Goal: Contribute content: Add original content to the website for others to see

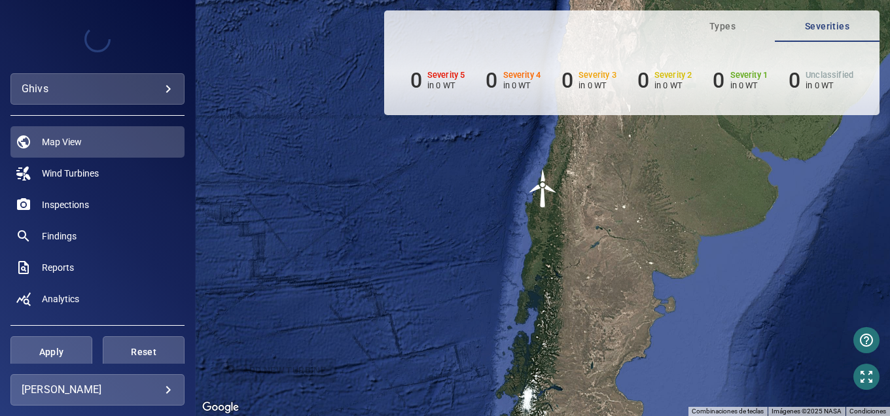
click at [86, 92] on body "**********" at bounding box center [445, 208] width 890 height 416
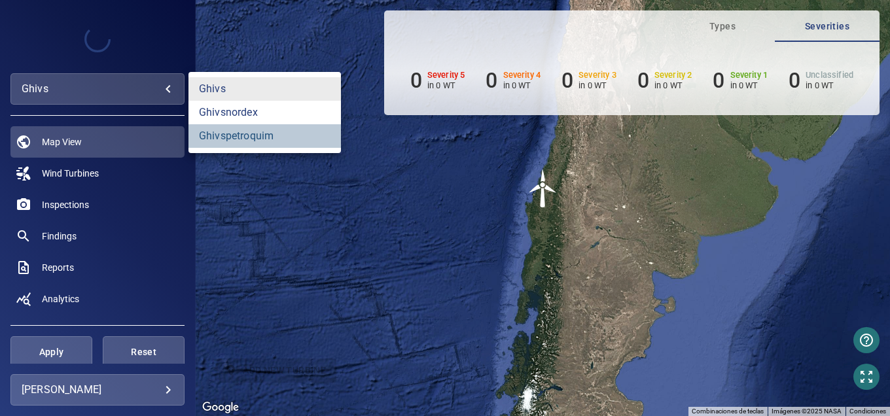
click at [217, 138] on link "ghivspetroquim" at bounding box center [265, 136] width 153 height 24
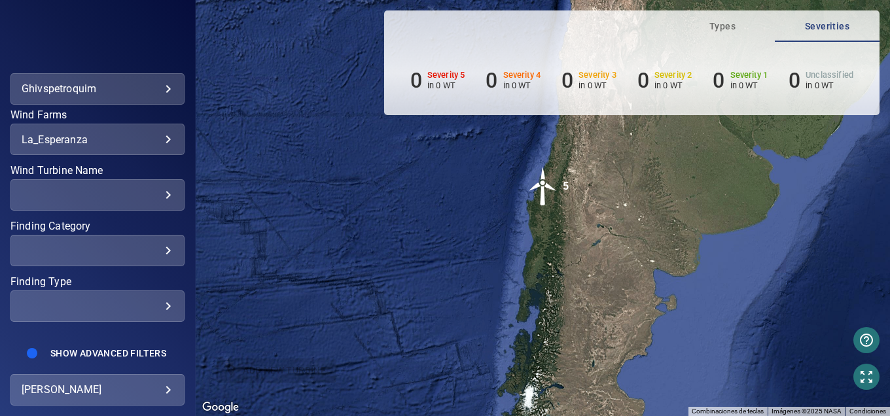
scroll to position [280, 0]
click at [150, 399] on body "**********" at bounding box center [445, 208] width 890 height 416
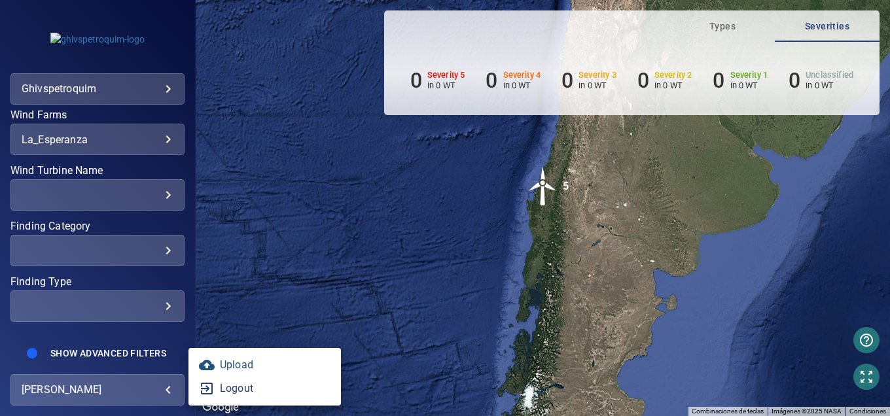
click at [234, 363] on link "Upload" at bounding box center [265, 366] width 153 height 24
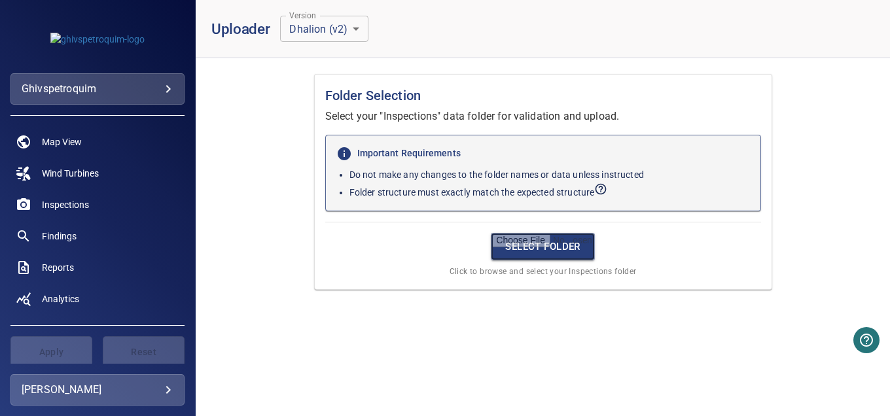
click at [521, 246] on input "file" at bounding box center [543, 246] width 104 height 27
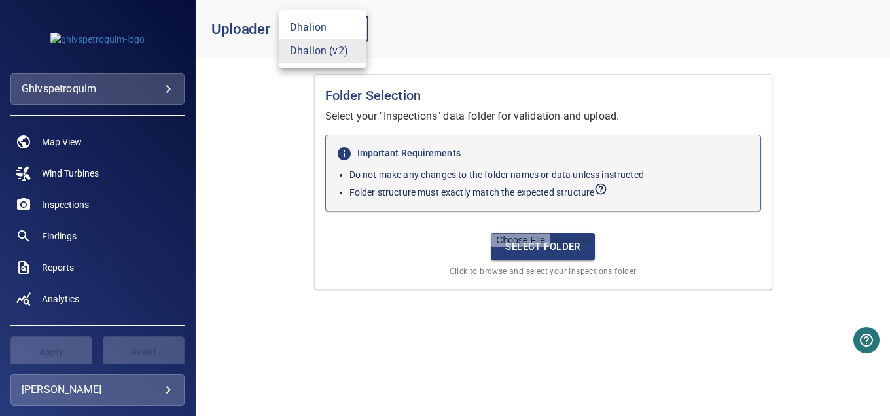
click at [306, 22] on body "**********" at bounding box center [445, 208] width 890 height 416
click at [322, 50] on li "Dhalion (v2)" at bounding box center [323, 51] width 87 height 24
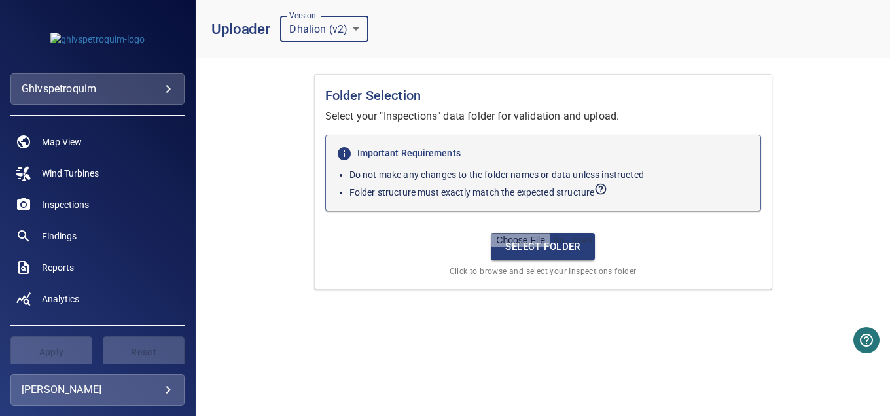
click at [412, 20] on div "Uploader Version Dhalion (v2) * Version" at bounding box center [321, 29] width 221 height 26
click at [530, 250] on input "file" at bounding box center [543, 246] width 104 height 27
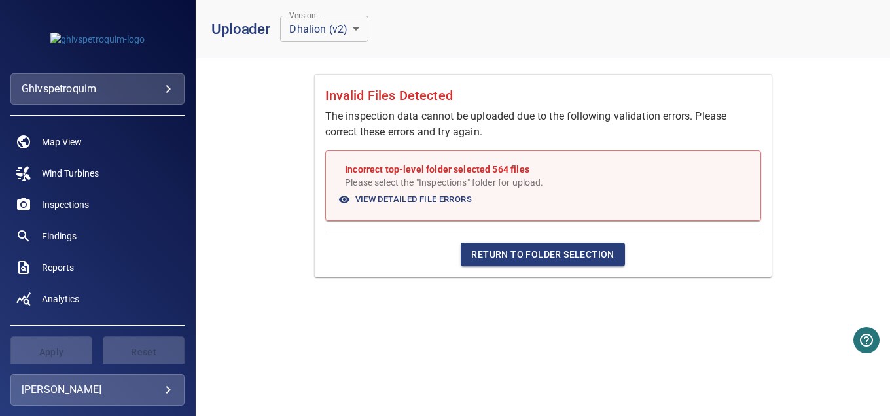
click at [575, 261] on span "Return to Folder Selection" at bounding box center [542, 255] width 143 height 16
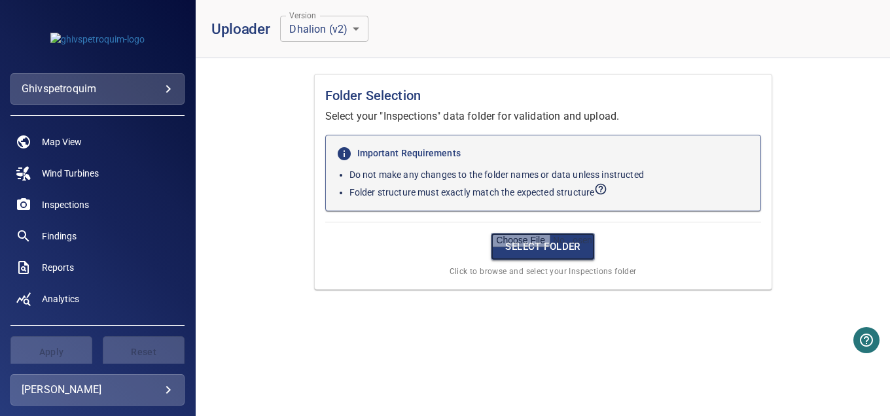
click at [514, 249] on input "file" at bounding box center [543, 246] width 104 height 27
click at [539, 251] on input "file" at bounding box center [543, 246] width 104 height 27
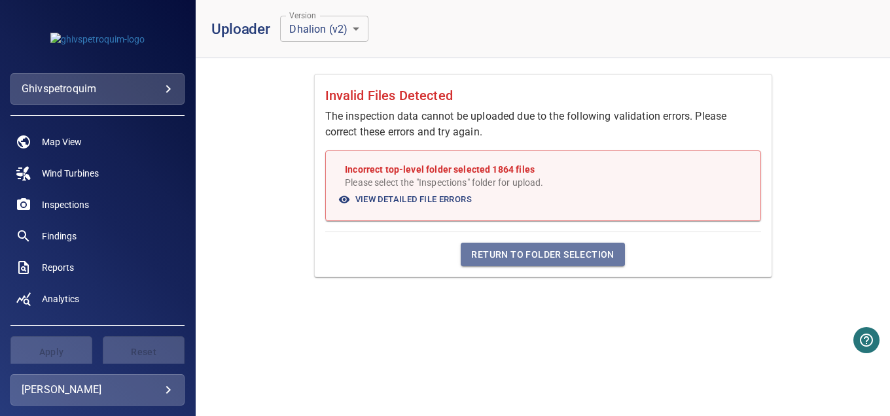
click at [557, 253] on span "Return to Folder Selection" at bounding box center [542, 255] width 143 height 16
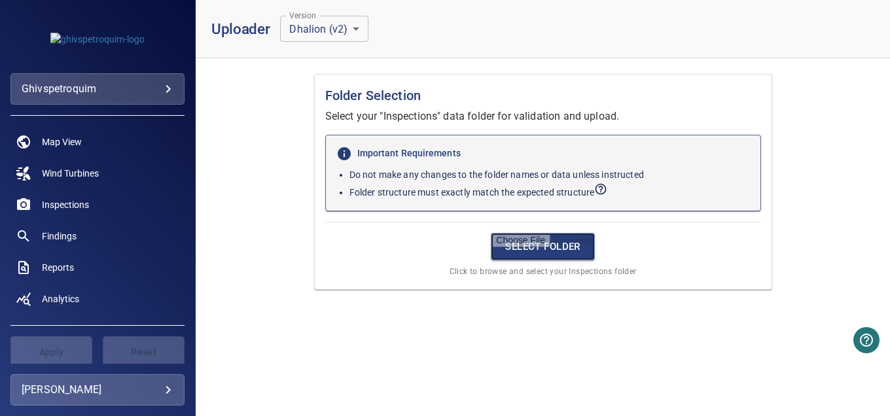
click at [503, 239] on input "file" at bounding box center [543, 246] width 104 height 27
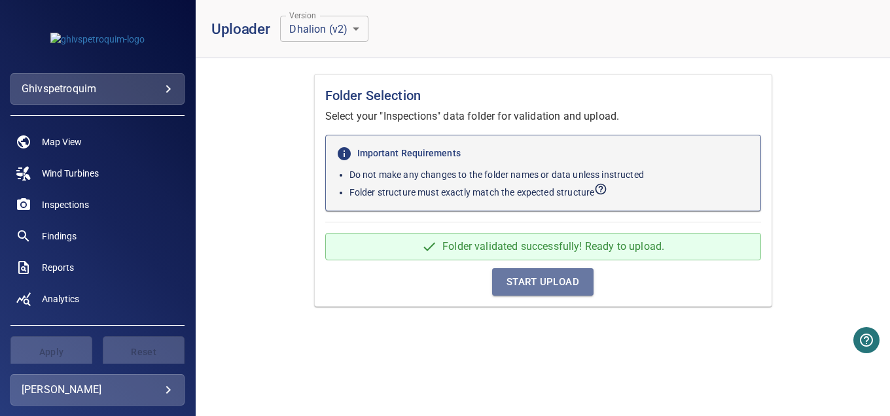
click at [544, 282] on span "Start Upload" at bounding box center [543, 282] width 73 height 17
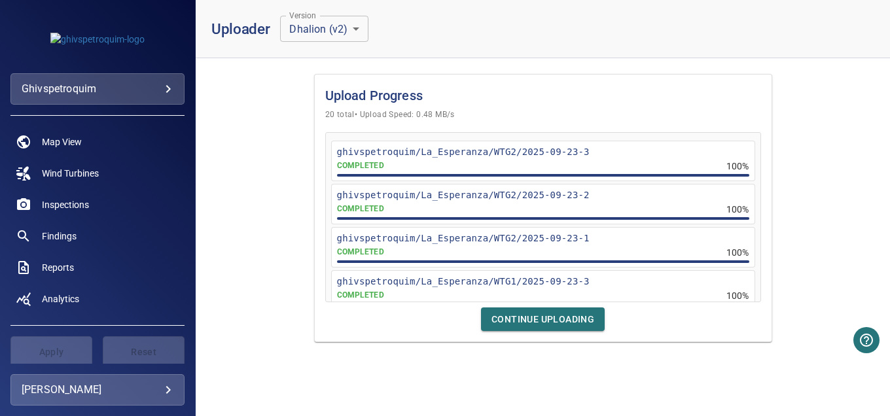
click at [568, 316] on span "Continue Uploading" at bounding box center [543, 320] width 103 height 16
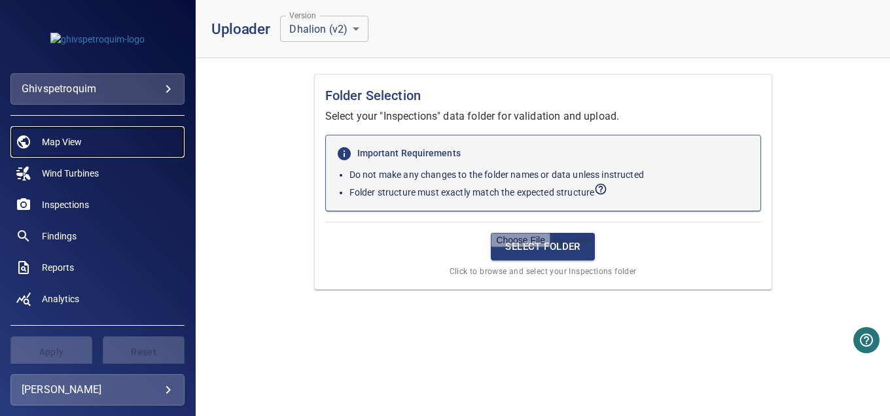
click at [77, 139] on span "Map View" at bounding box center [62, 142] width 40 height 13
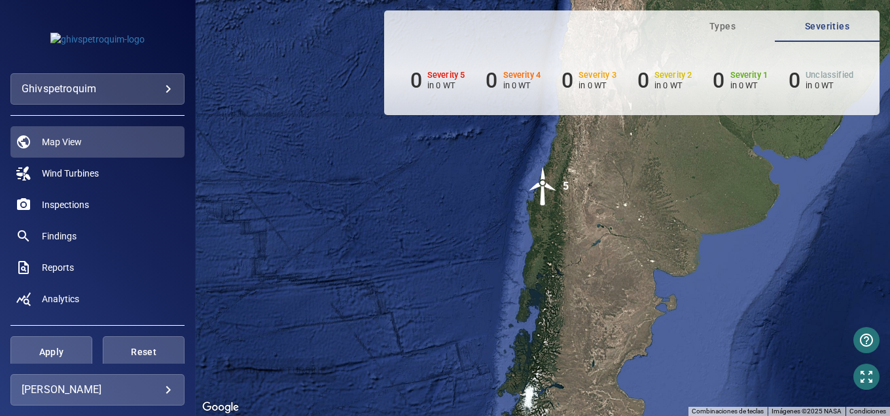
click at [122, 90] on body "**********" at bounding box center [445, 208] width 890 height 416
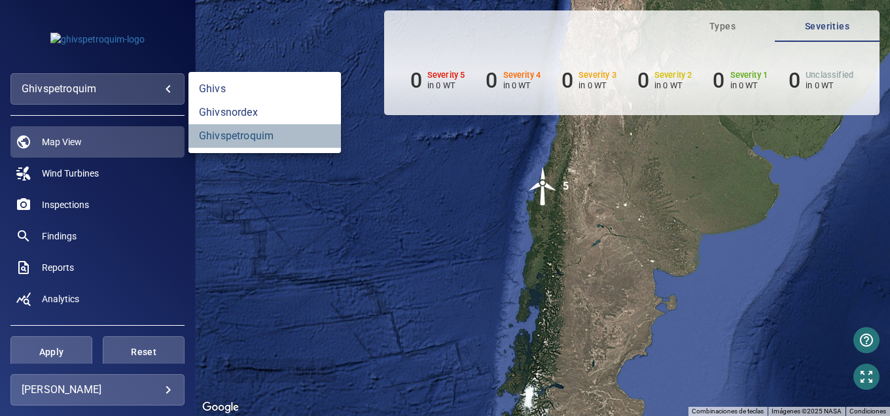
click at [205, 137] on link "ghivspetroquim" at bounding box center [265, 136] width 153 height 24
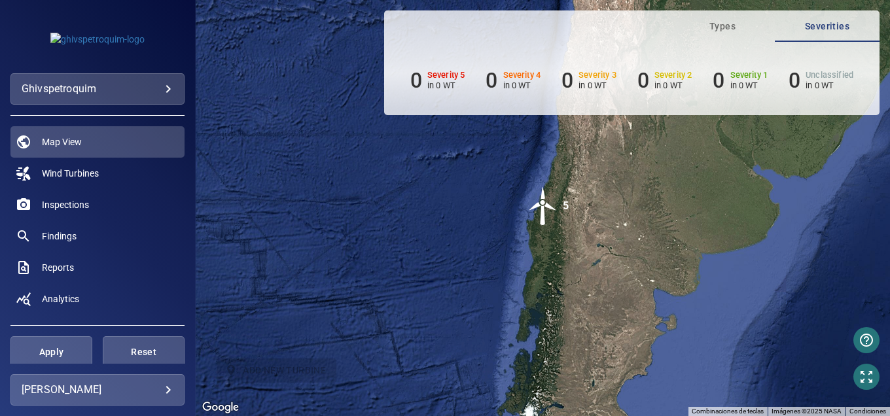
drag, startPoint x: 196, startPoint y: 201, endPoint x: 195, endPoint y: 232, distance: 30.8
click at [195, 232] on main "**********" at bounding box center [445, 208] width 890 height 416
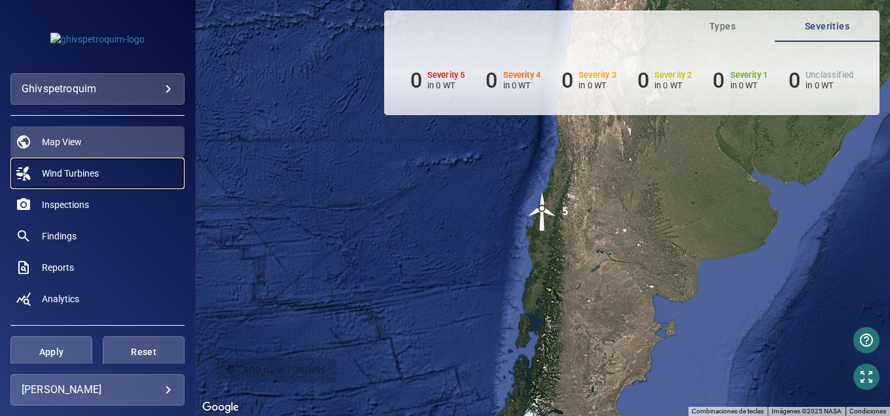
click at [82, 176] on span "Wind Turbines" at bounding box center [70, 173] width 57 height 13
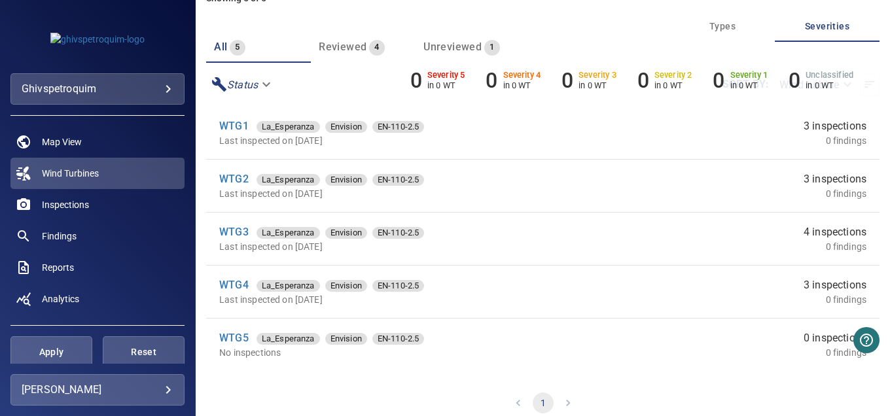
scroll to position [94, 0]
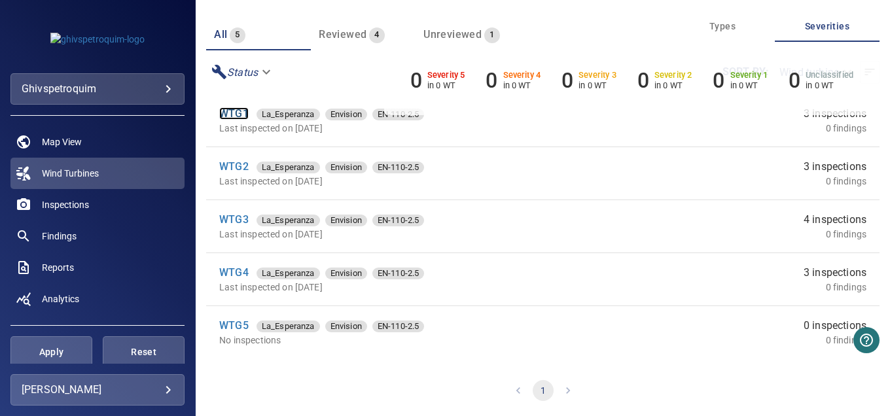
click at [230, 113] on link "WTG1" at bounding box center [233, 113] width 29 height 12
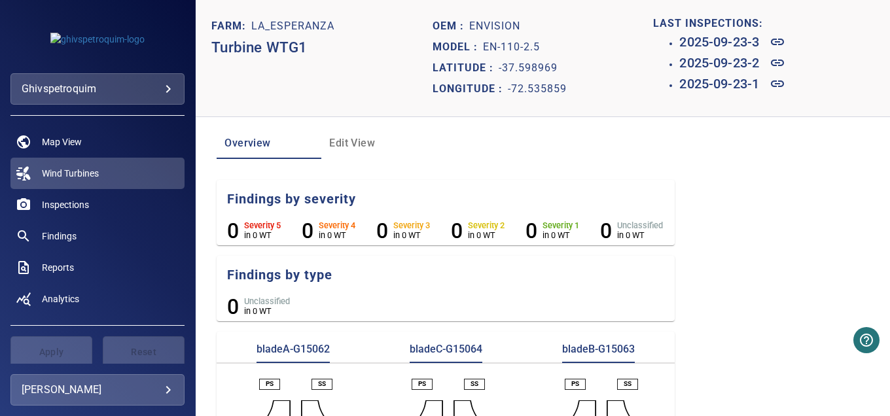
click at [352, 143] on span "Edit View" at bounding box center [373, 143] width 89 height 18
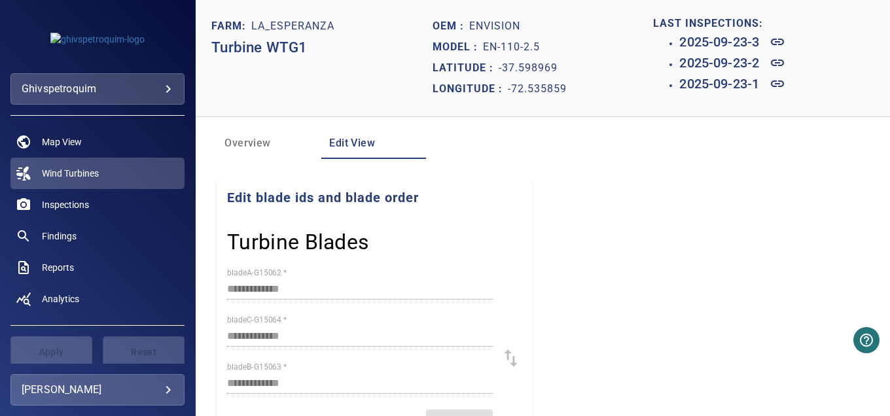
click at [247, 147] on span "Overview" at bounding box center [269, 143] width 89 height 18
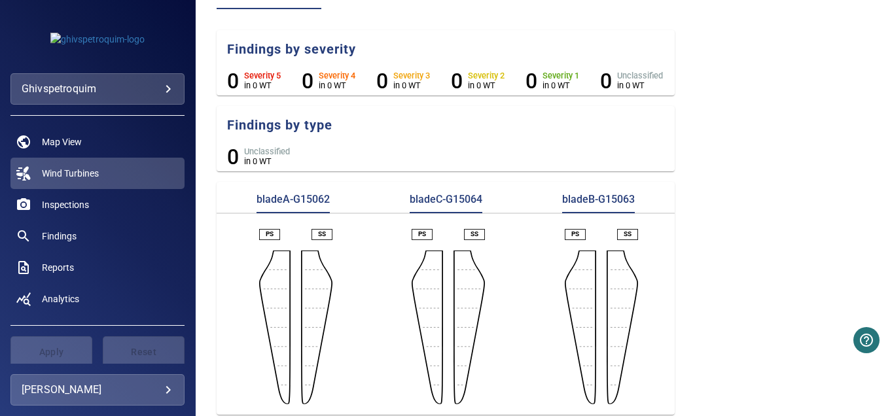
scroll to position [158, 0]
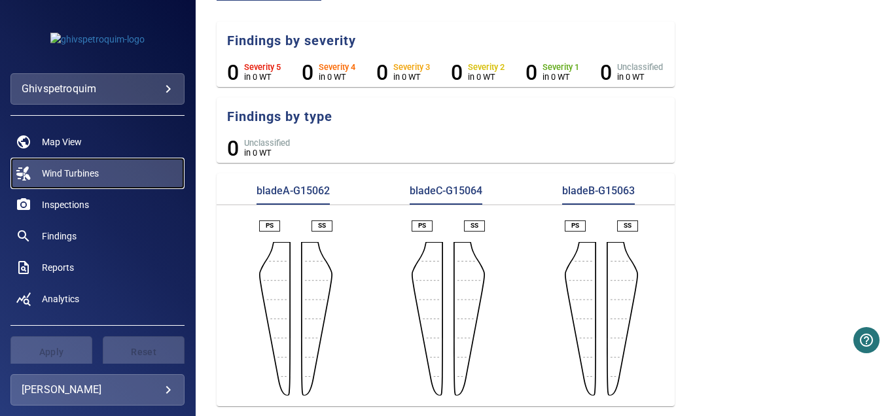
click at [89, 172] on span "Wind Turbines" at bounding box center [70, 173] width 57 height 13
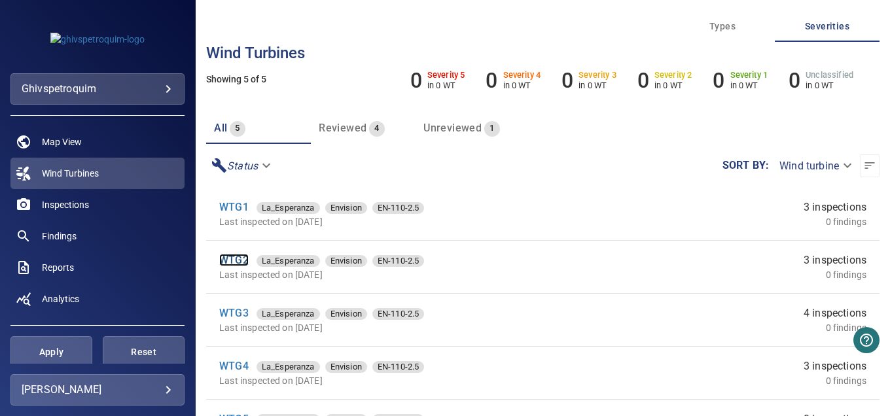
click at [225, 259] on link "WTG2" at bounding box center [233, 260] width 29 height 12
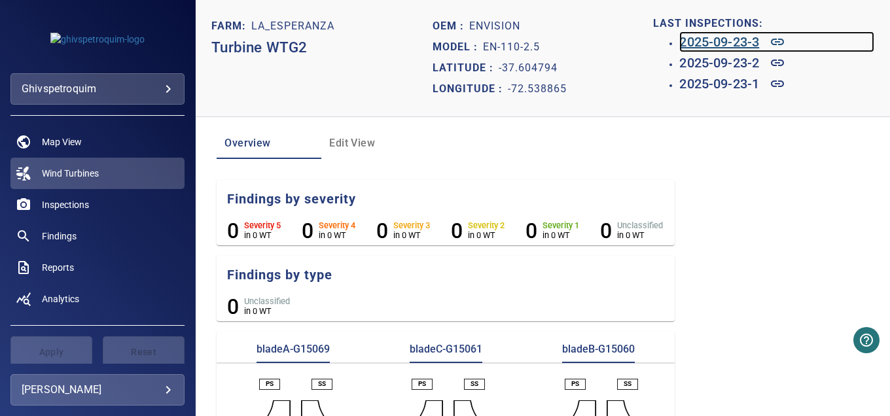
click at [714, 37] on h6 "2025-09-23-3" at bounding box center [720, 41] width 80 height 21
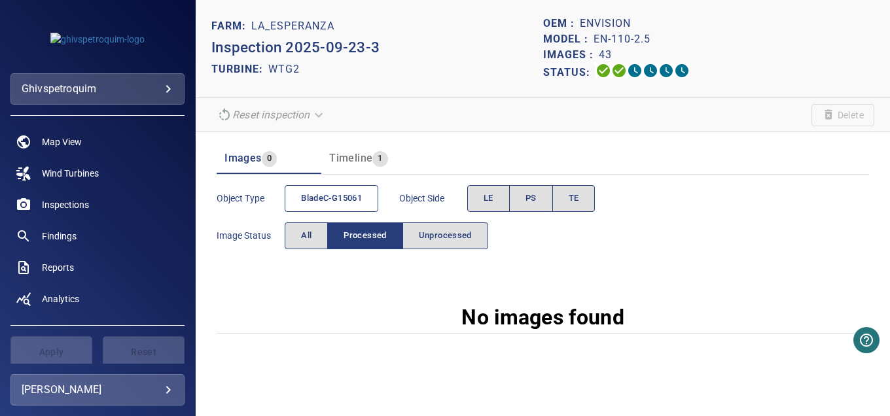
click at [322, 205] on span "bladeC-G15061" at bounding box center [331, 198] width 61 height 15
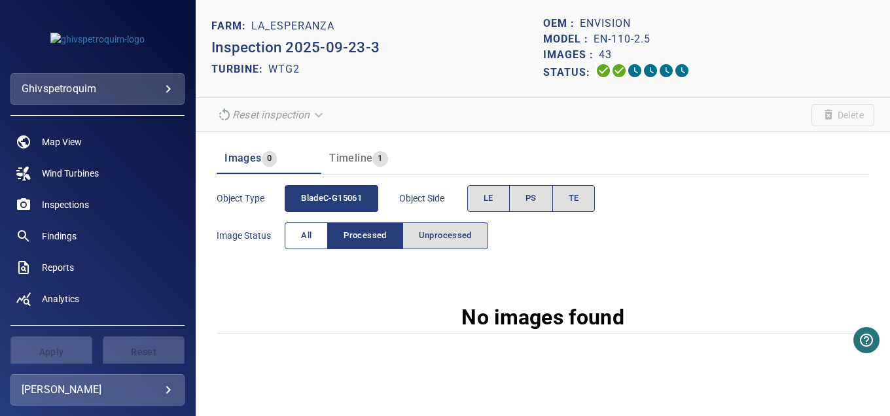
click at [290, 243] on button "All" at bounding box center [306, 236] width 43 height 27
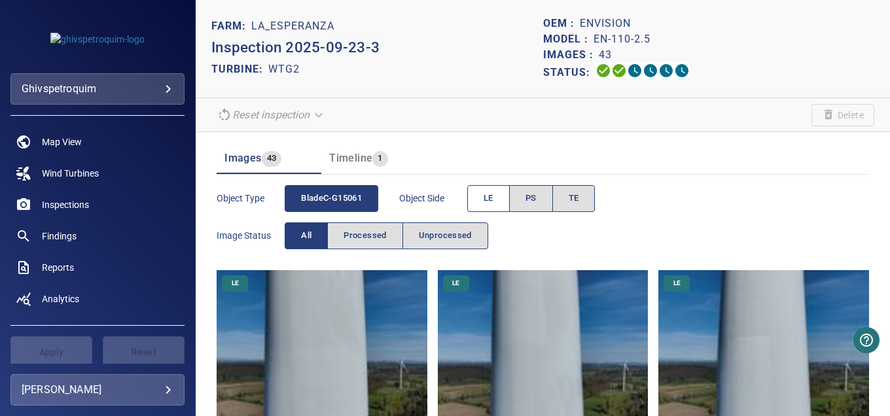
click at [494, 197] on span "LE" at bounding box center [489, 198] width 10 height 15
click at [528, 201] on span "PS" at bounding box center [531, 198] width 11 height 15
click at [577, 200] on span "TE" at bounding box center [574, 198] width 10 height 15
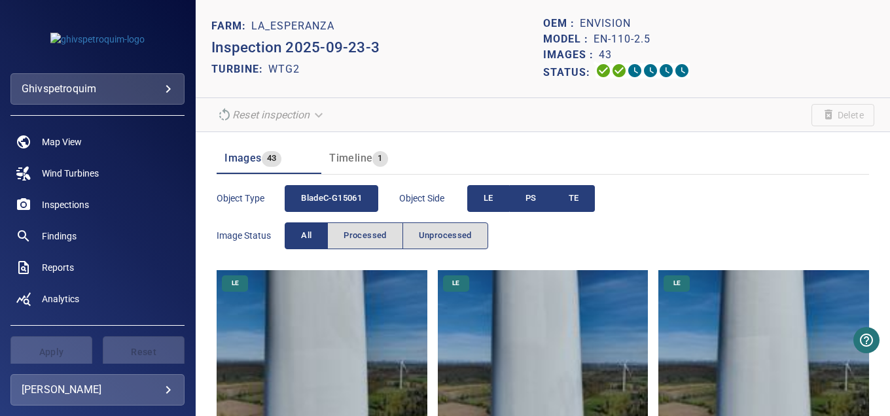
click at [493, 197] on span "LE" at bounding box center [489, 198] width 10 height 15
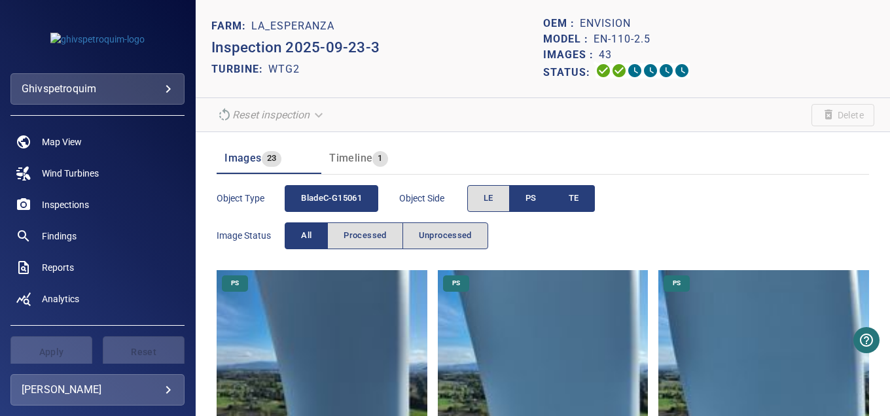
click at [540, 204] on button "PS" at bounding box center [531, 198] width 44 height 27
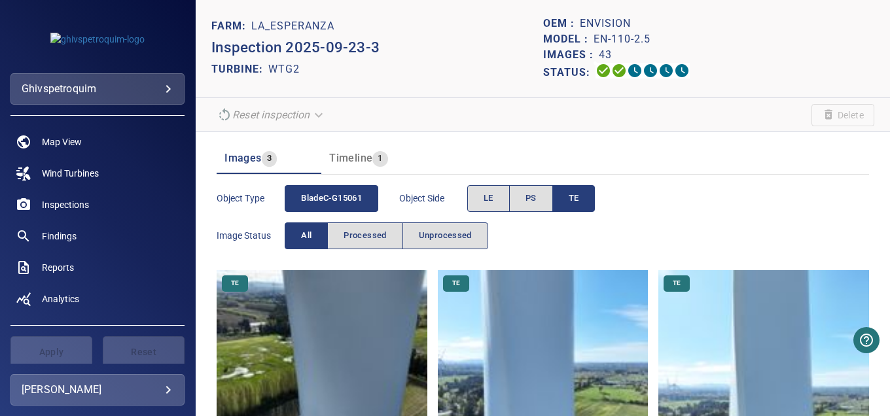
click at [585, 200] on button "TE" at bounding box center [574, 198] width 43 height 27
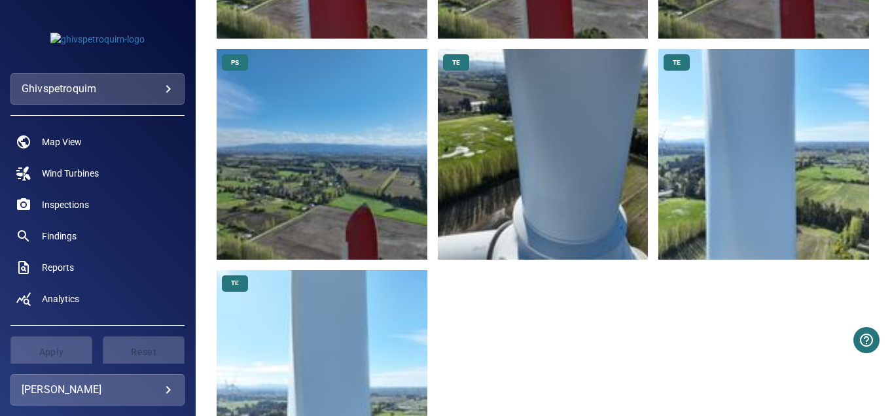
scroll to position [3141, 0]
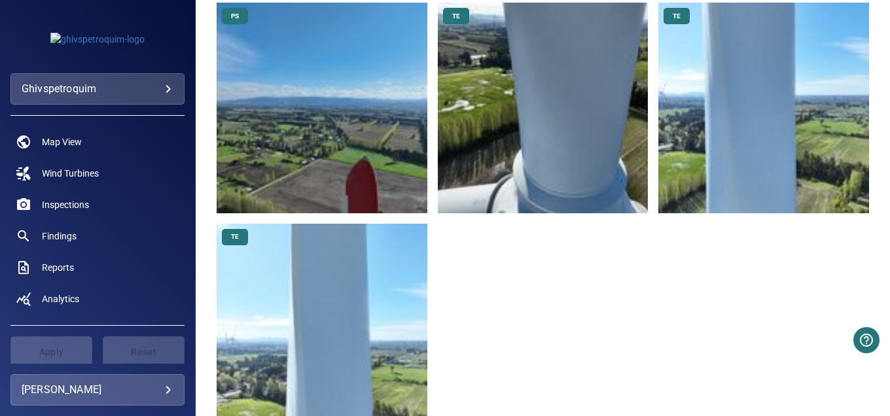
click at [335, 249] on img at bounding box center [322, 329] width 211 height 211
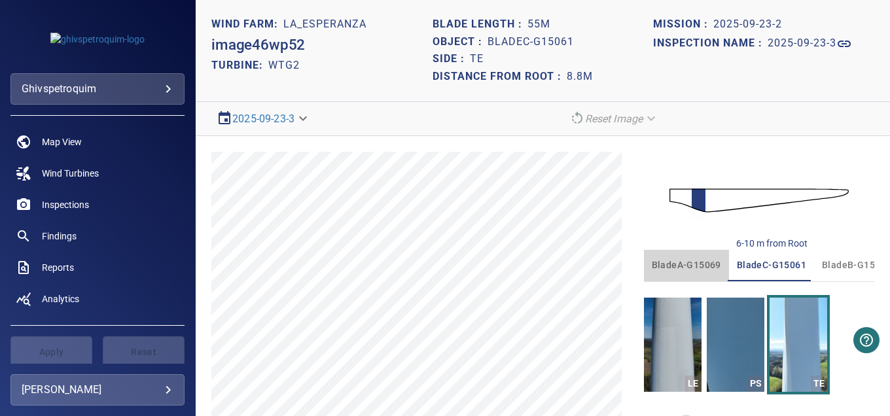
click at [677, 261] on span "bladeA-G15069" at bounding box center [686, 265] width 69 height 16
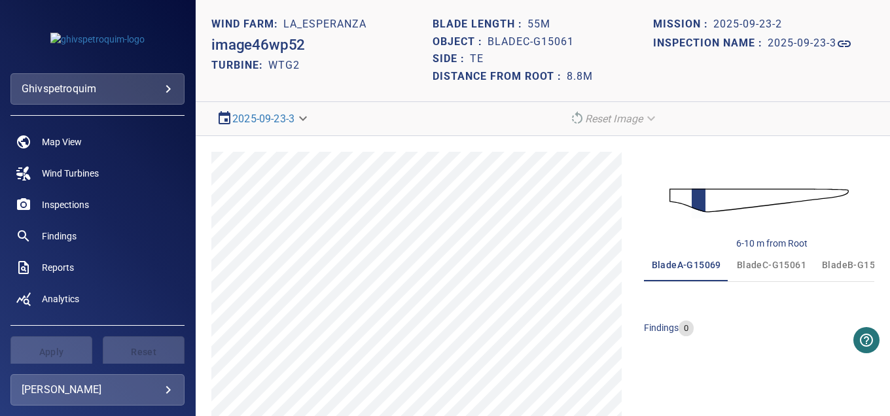
click at [762, 263] on span "bladeC-G15061" at bounding box center [771, 265] width 69 height 16
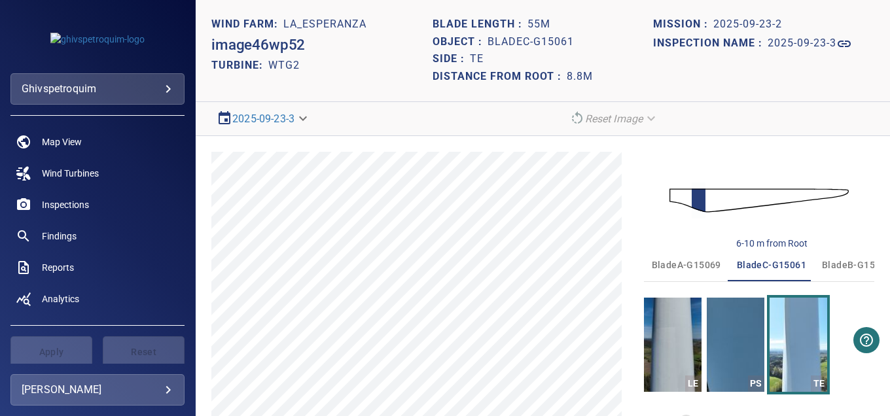
click at [838, 265] on span "bladeB-G15060" at bounding box center [856, 265] width 69 height 16
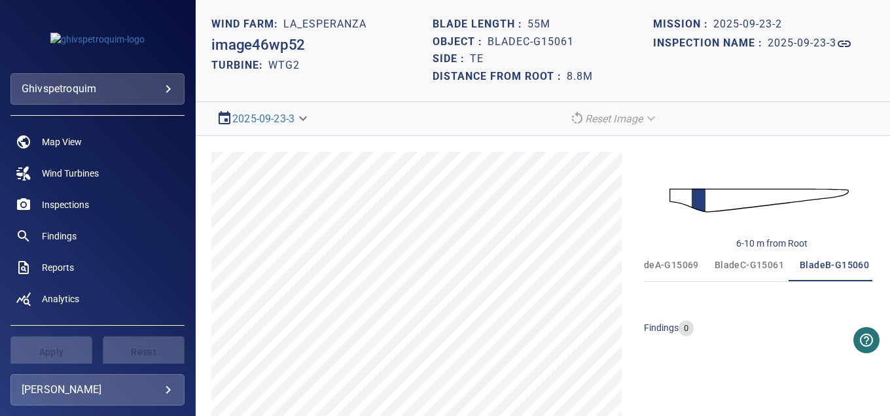
scroll to position [0, 23]
click at [56, 177] on span "Wind Turbines" at bounding box center [70, 173] width 57 height 13
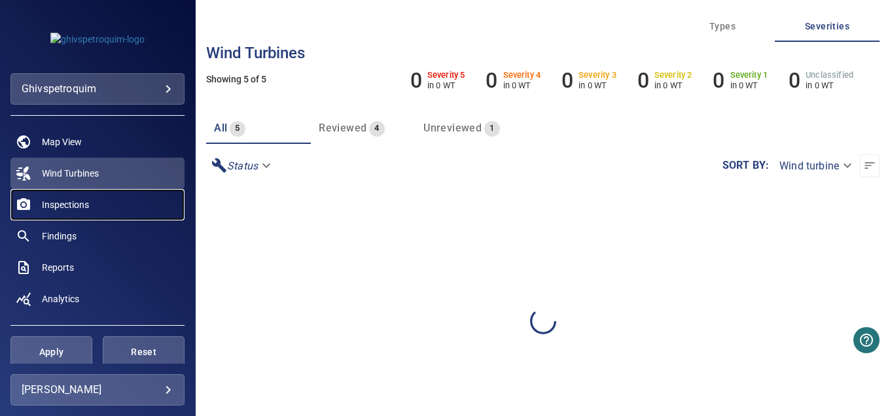
click at [54, 202] on span "Inspections" at bounding box center [65, 204] width 47 height 13
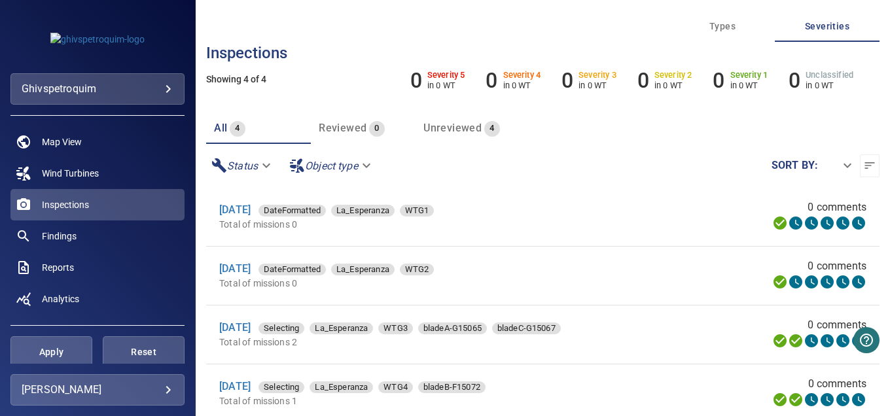
click at [446, 127] on span "Unreviewed" at bounding box center [453, 128] width 58 height 12
click at [773, 230] on icon at bounding box center [781, 223] width 16 height 16
click at [773, 223] on icon at bounding box center [781, 223] width 16 height 16
click at [231, 211] on link "[DATE]" at bounding box center [234, 210] width 31 height 12
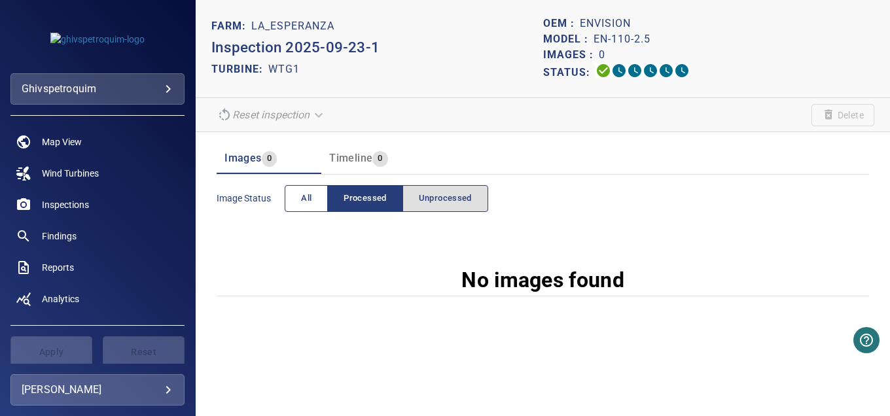
click at [310, 202] on span "All" at bounding box center [306, 198] width 10 height 15
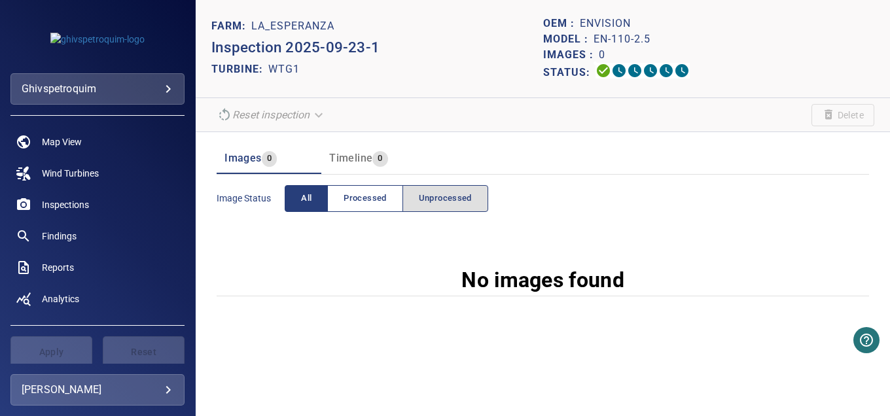
click at [368, 194] on span "Processed" at bounding box center [365, 198] width 43 height 15
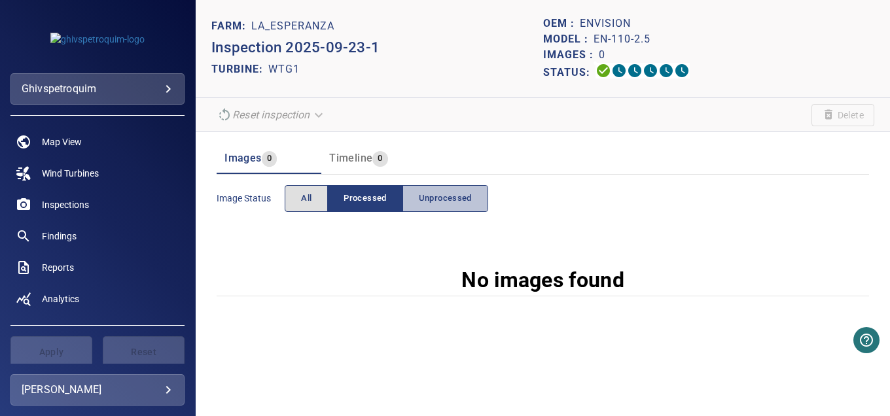
click at [450, 194] on span "Unprocessed" at bounding box center [445, 198] width 53 height 15
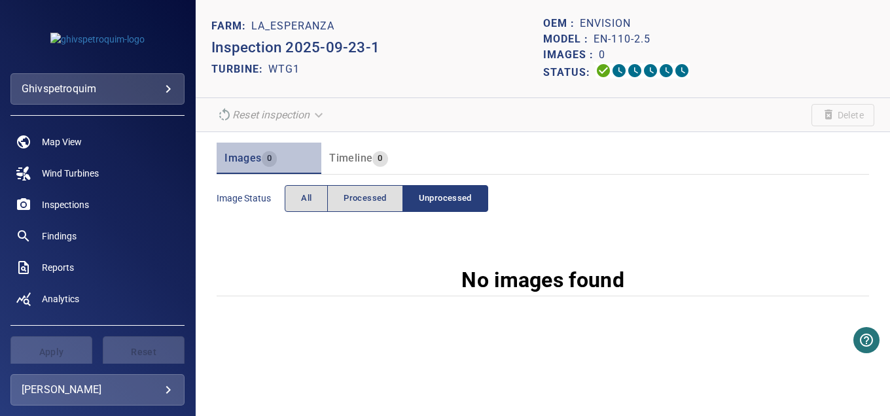
click at [244, 152] on span "Images" at bounding box center [243, 158] width 37 height 12
click at [228, 205] on div "Image Status All Processed Unprocessed" at bounding box center [353, 198] width 272 height 37
click at [238, 195] on span "Image Status" at bounding box center [251, 198] width 68 height 13
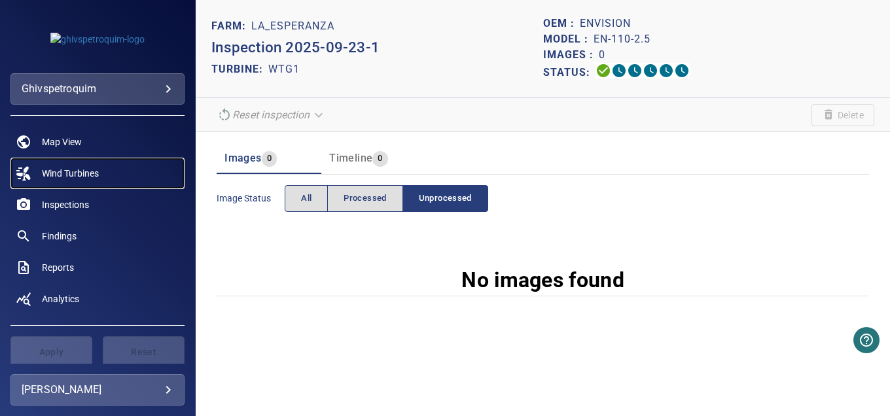
click at [72, 173] on span "Wind Turbines" at bounding box center [70, 173] width 57 height 13
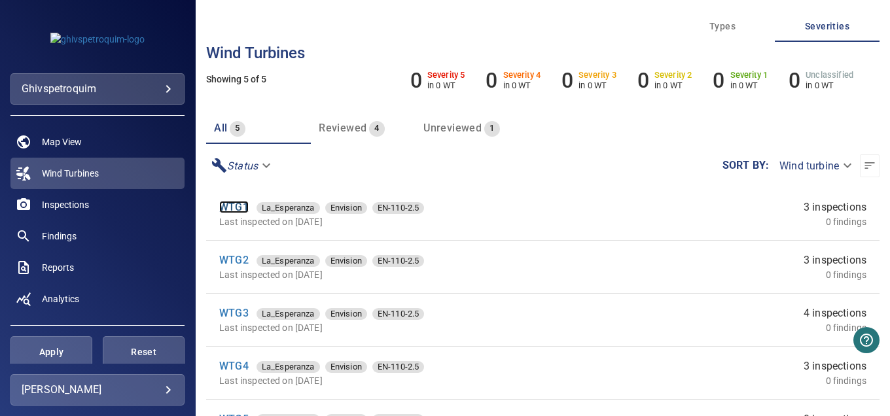
click at [223, 208] on link "WTG1" at bounding box center [233, 207] width 29 height 12
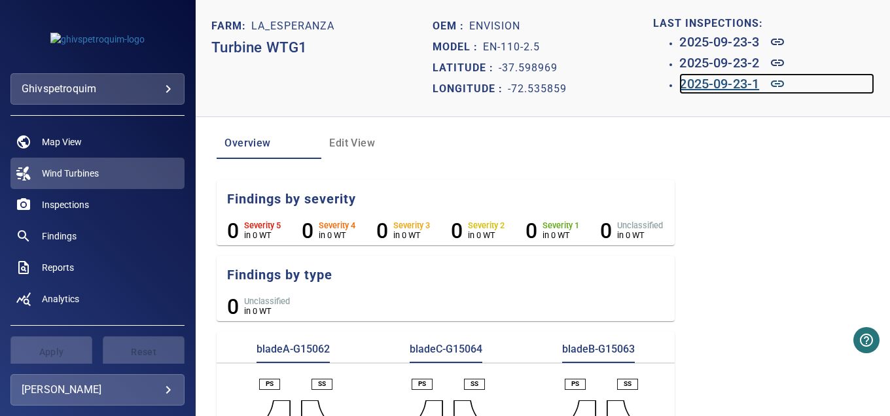
click at [712, 88] on h6 "2025-09-23-1" at bounding box center [720, 83] width 80 height 21
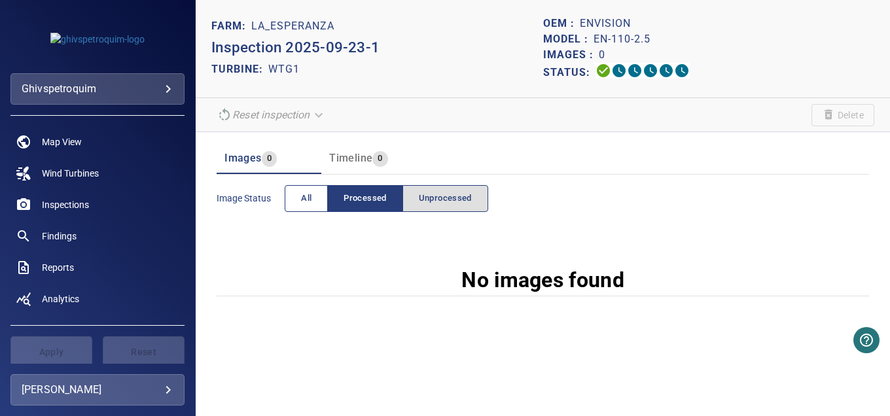
click at [308, 195] on span "All" at bounding box center [306, 198] width 10 height 15
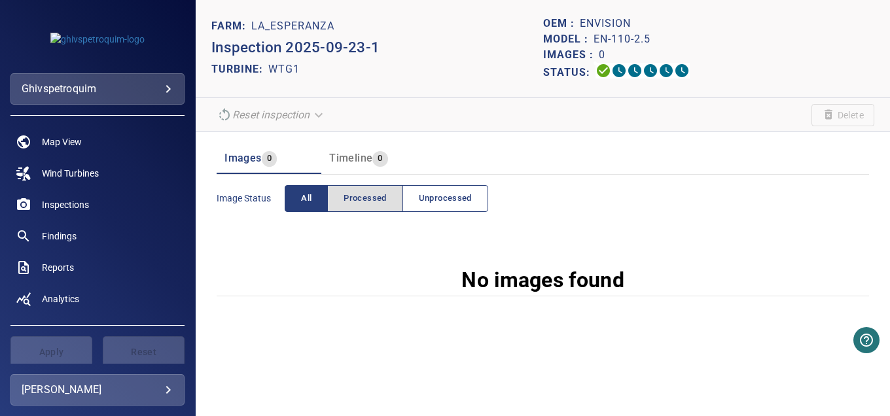
click at [455, 200] on span "Unprocessed" at bounding box center [445, 198] width 53 height 15
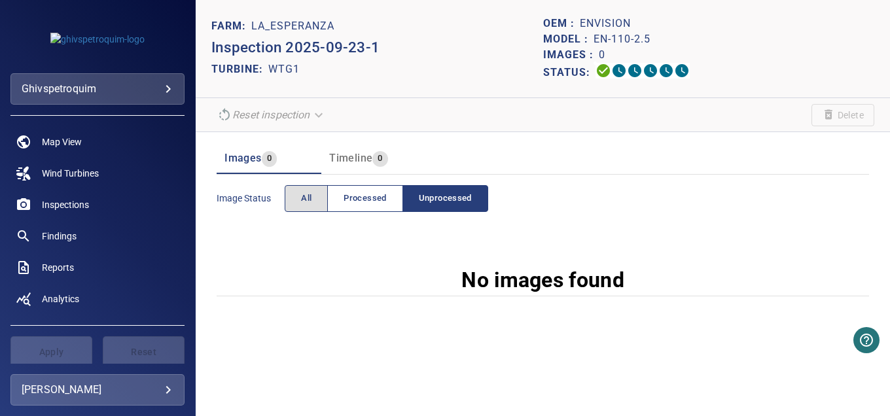
click at [360, 200] on span "Processed" at bounding box center [365, 198] width 43 height 15
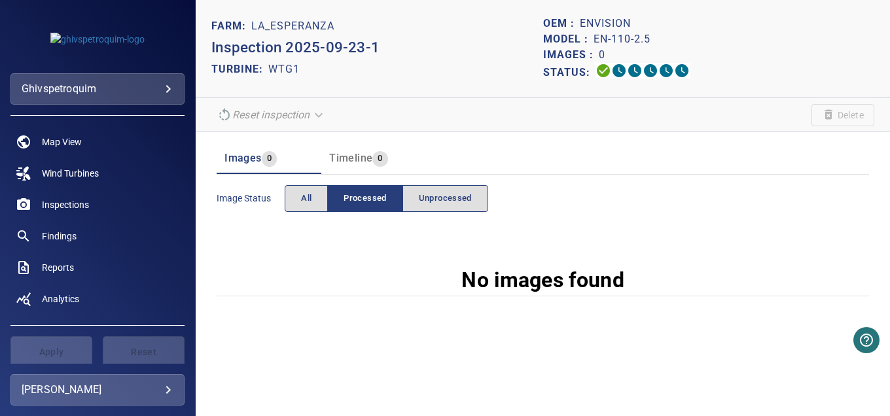
click at [347, 37] on p "Inspection 2025-09-23-1" at bounding box center [376, 48] width 331 height 22
click at [306, 50] on p "Inspection 2025-09-23-1" at bounding box center [376, 48] width 331 height 22
click at [291, 16] on div "FARM: La_Esperanza" at bounding box center [376, 26] width 331 height 21
click at [566, 36] on p "Model :" at bounding box center [568, 39] width 50 height 16
